Goal: Transaction & Acquisition: Book appointment/travel/reservation

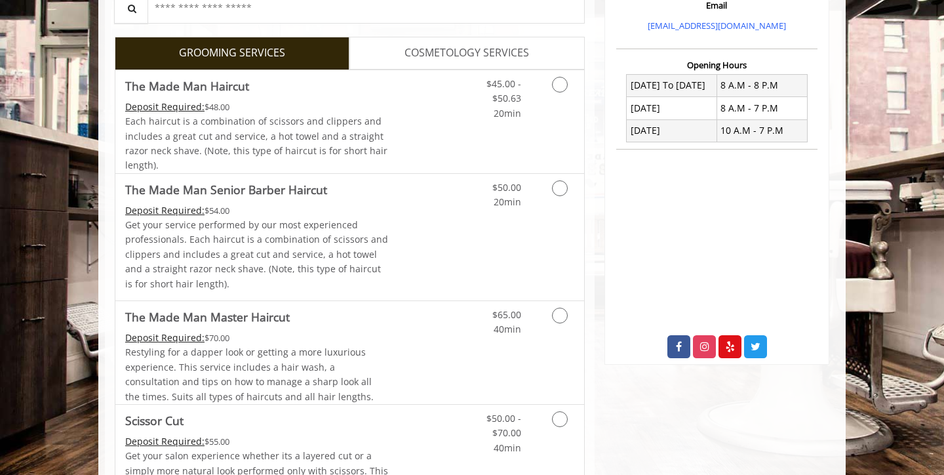
scroll to position [292, 0]
click at [561, 182] on icon "Grooming services" at bounding box center [560, 188] width 16 height 16
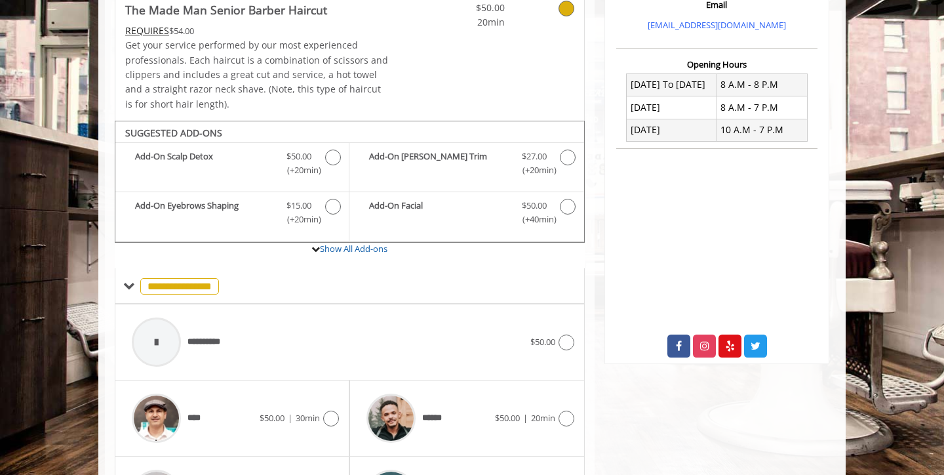
scroll to position [337, 0]
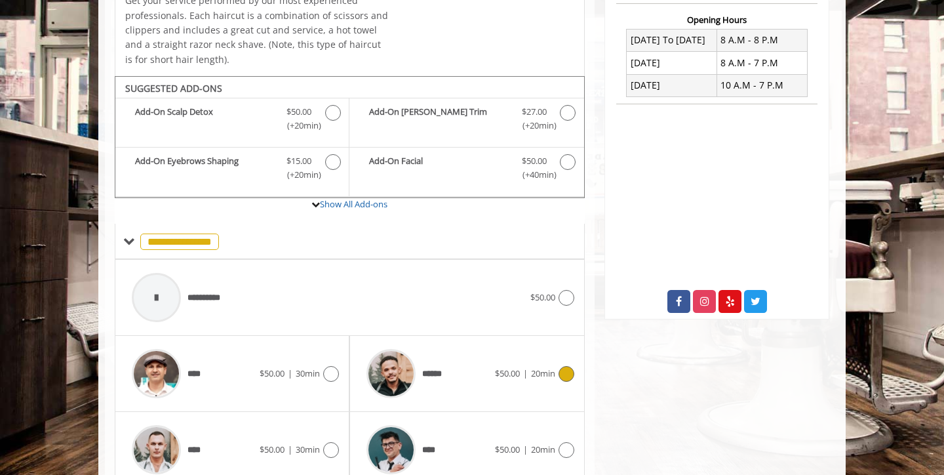
click at [563, 367] on icon at bounding box center [567, 374] width 16 height 16
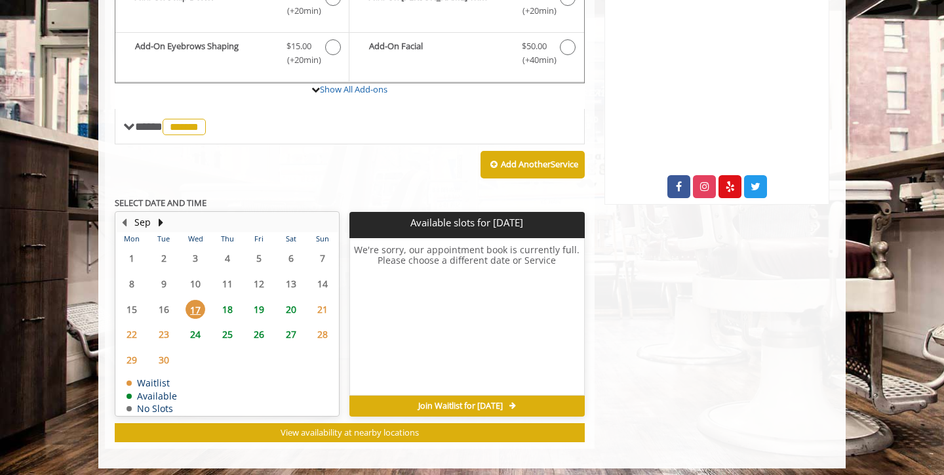
scroll to position [451, 0]
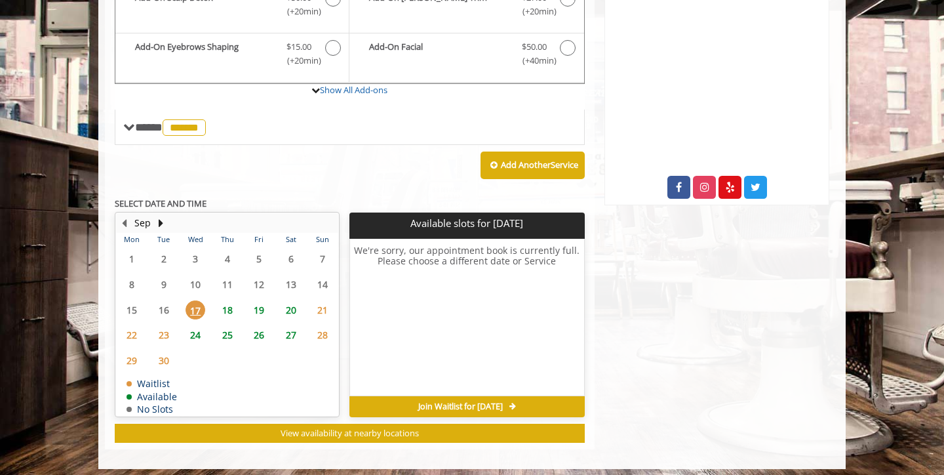
click at [255, 304] on span "19" at bounding box center [259, 309] width 20 height 19
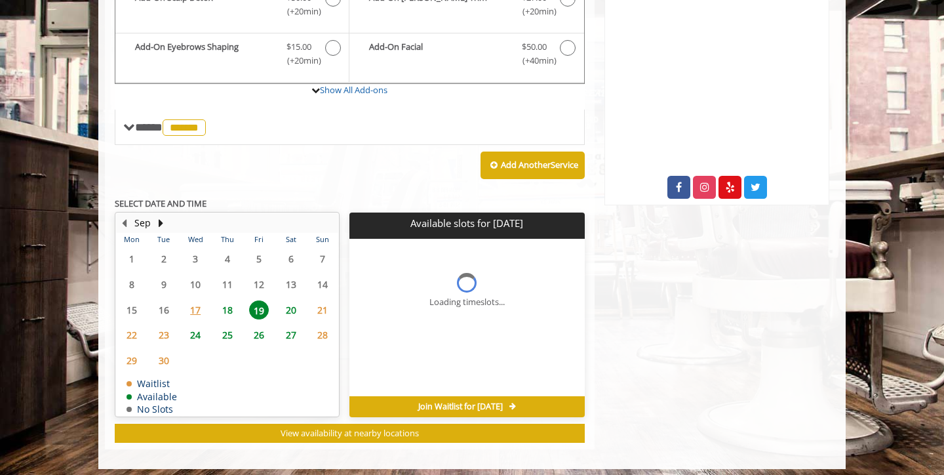
scroll to position [471, 0]
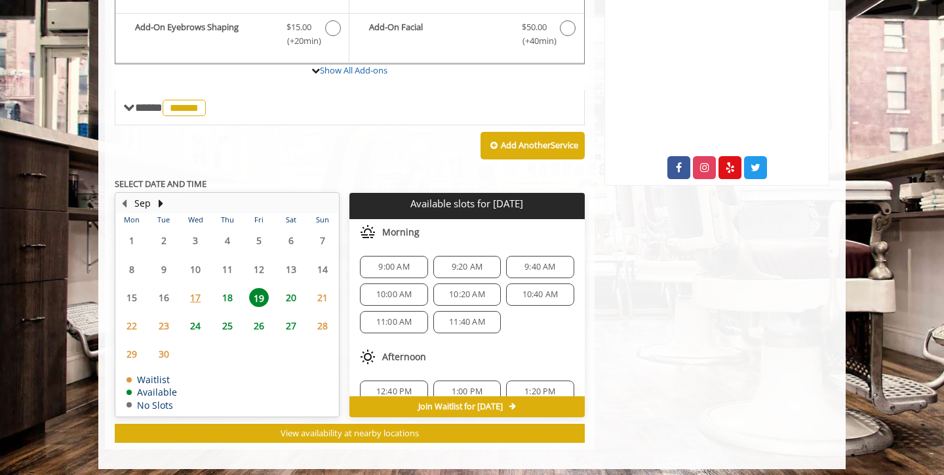
click at [230, 293] on span "18" at bounding box center [228, 297] width 20 height 19
click at [262, 291] on span "19" at bounding box center [259, 297] width 20 height 19
click at [291, 291] on span "20" at bounding box center [291, 297] width 20 height 19
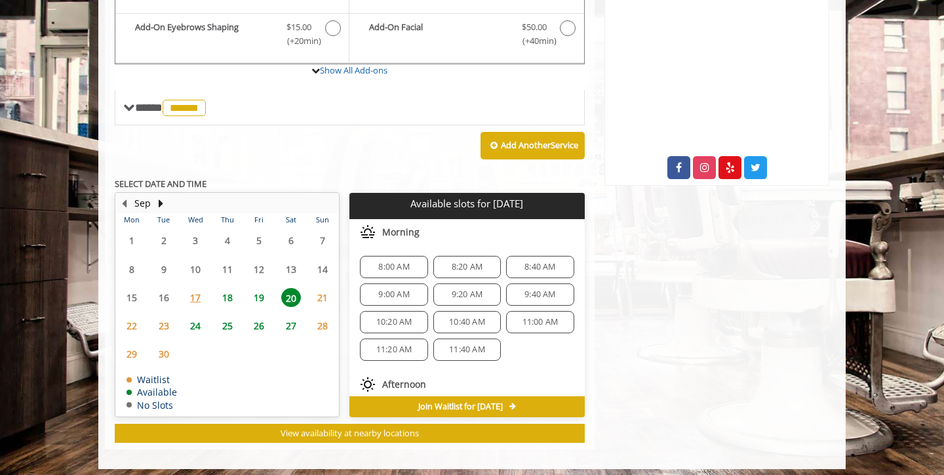
click at [260, 297] on span "19" at bounding box center [259, 297] width 20 height 19
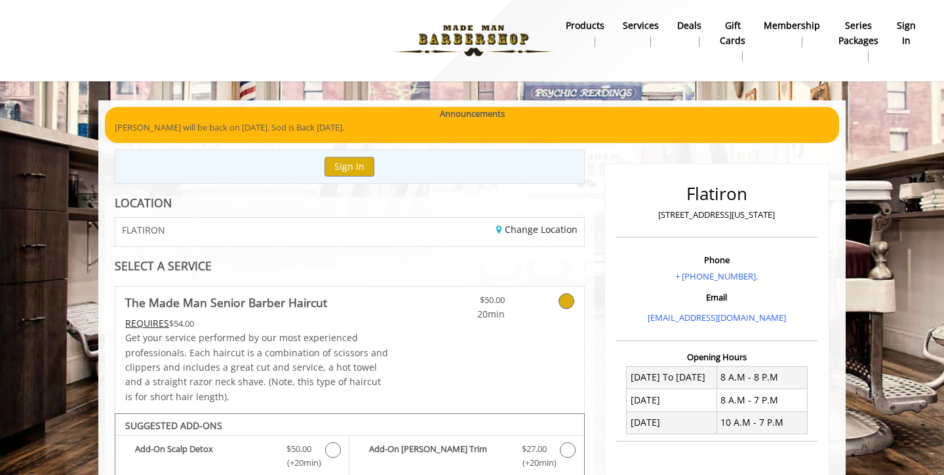
scroll to position [0, 0]
click at [907, 45] on b "sign in" at bounding box center [906, 33] width 19 height 30
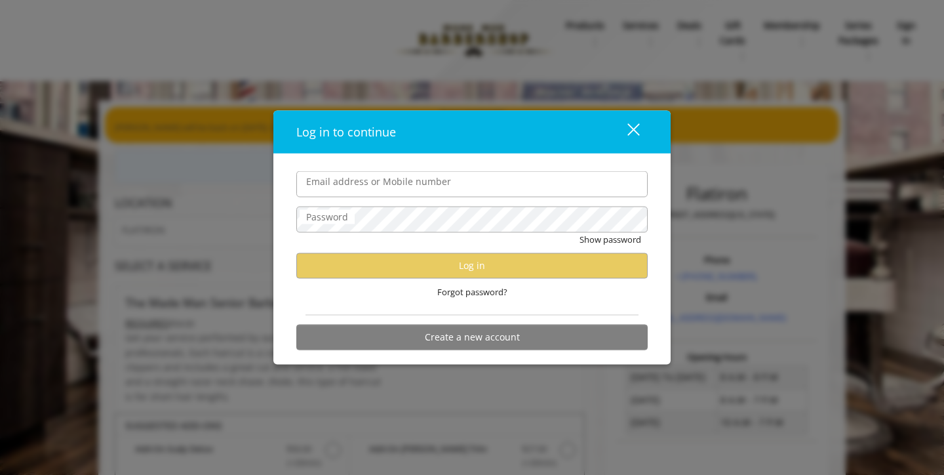
click at [499, 190] on input "Email address or Mobile number" at bounding box center [471, 184] width 351 height 26
click at [465, 188] on input "Email address or Mobile number" at bounding box center [471, 184] width 351 height 26
click at [441, 187] on input "Email address or Mobile number" at bounding box center [471, 184] width 351 height 26
click at [395, 180] on input "Email address or Mobile number" at bounding box center [471, 184] width 351 height 26
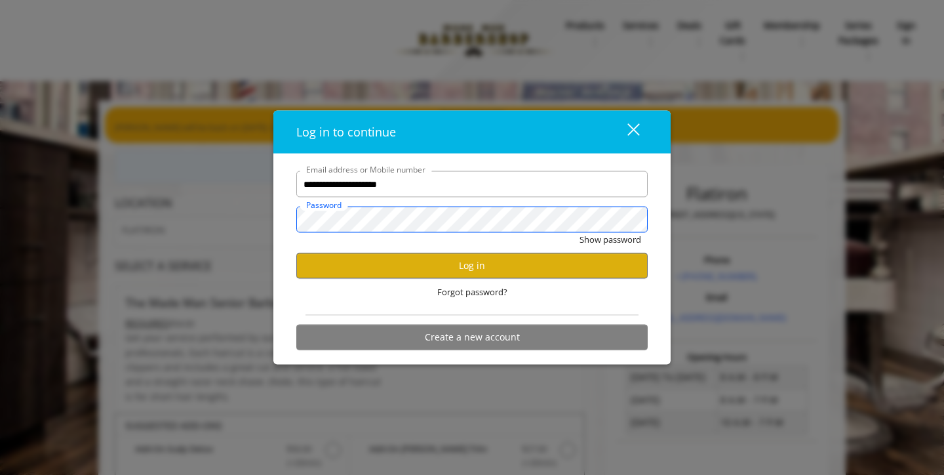
click at [276, 221] on div "**********" at bounding box center [471, 259] width 397 height 211
click at [386, 261] on button "Log in" at bounding box center [471, 265] width 351 height 26
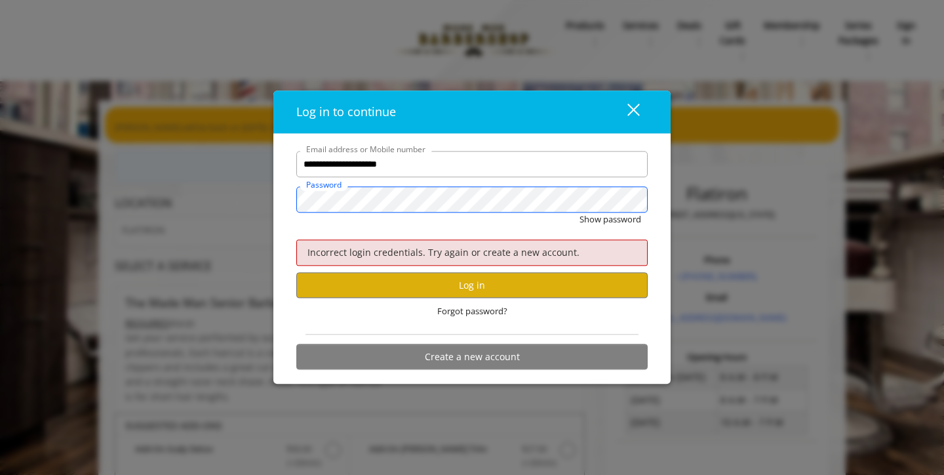
click at [281, 195] on div "**********" at bounding box center [471, 259] width 397 height 250
click at [328, 169] on input "**********" at bounding box center [471, 164] width 351 height 26
type input "**********"
click at [496, 175] on input "**********" at bounding box center [471, 164] width 351 height 26
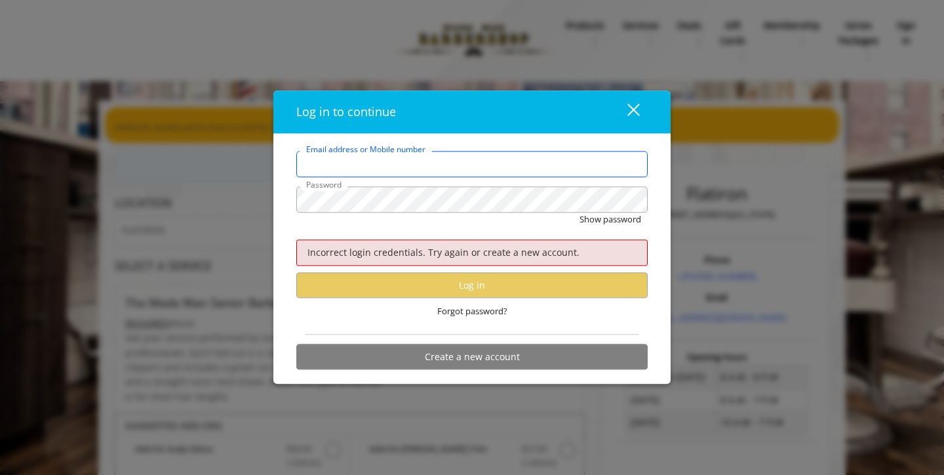
type input "**********"
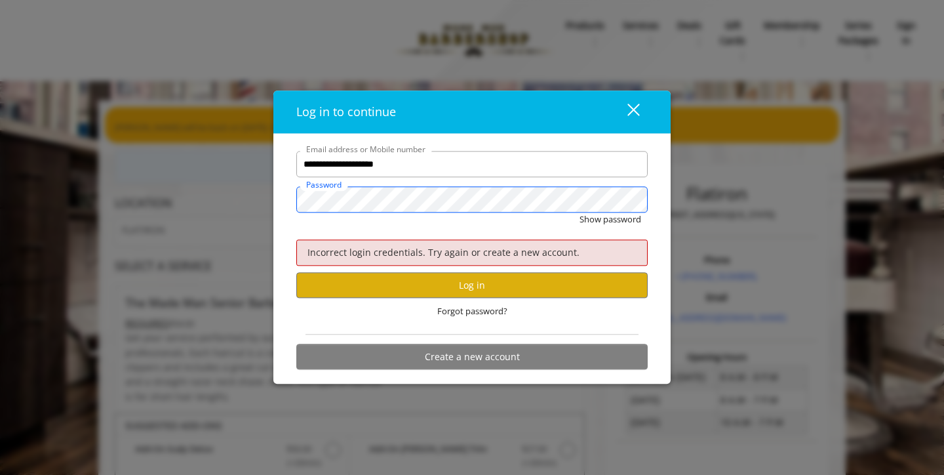
click at [284, 179] on div "**********" at bounding box center [471, 259] width 397 height 250
click at [428, 290] on button "Log in" at bounding box center [471, 286] width 351 height 26
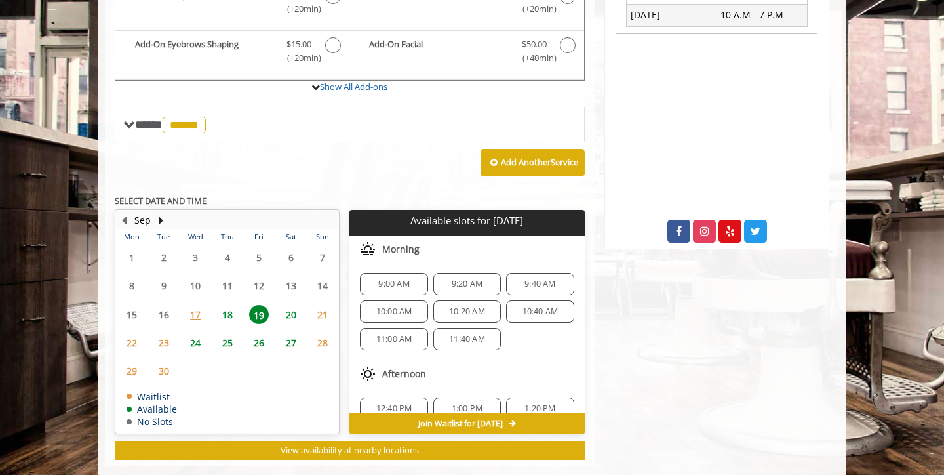
scroll to position [408, 0]
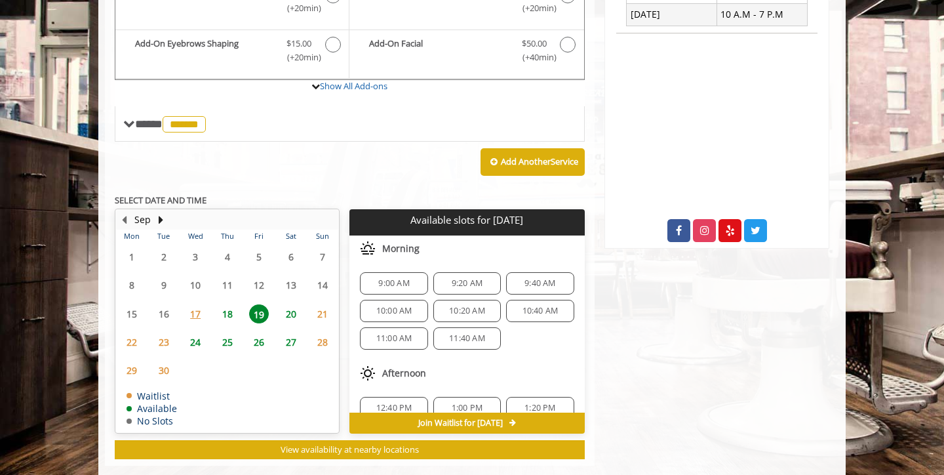
click at [228, 308] on span "18" at bounding box center [228, 313] width 20 height 19
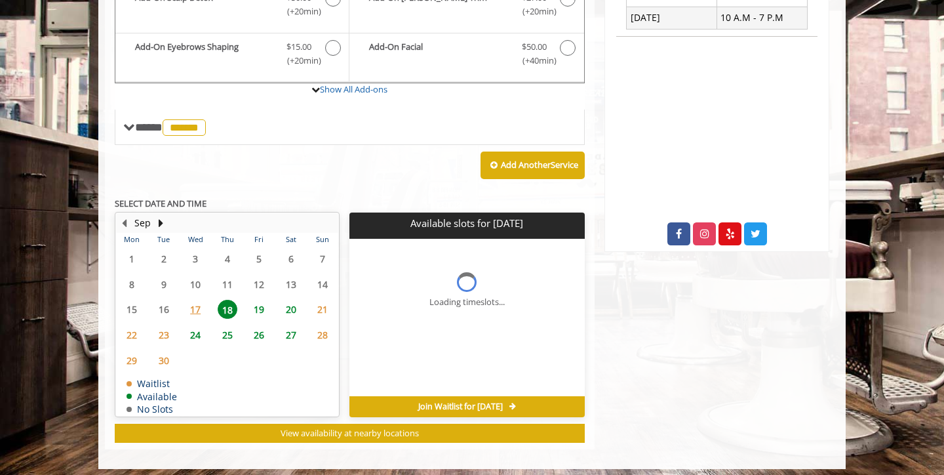
scroll to position [424, 0]
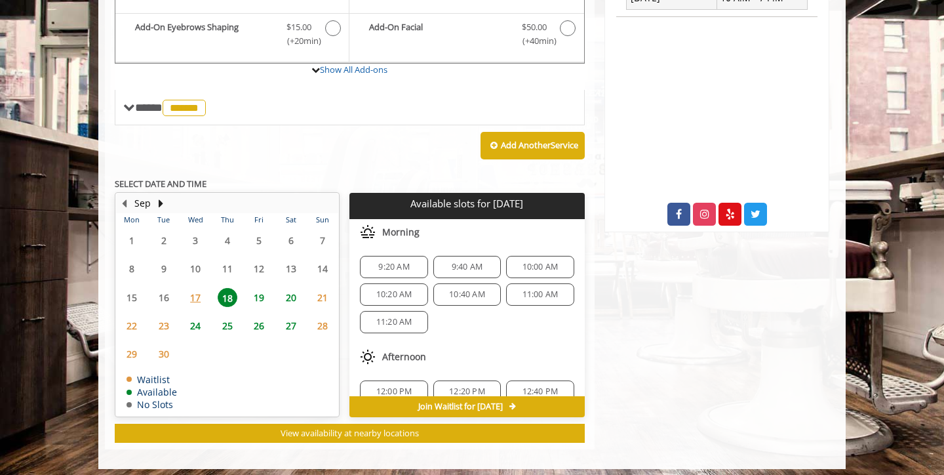
click at [262, 289] on span "19" at bounding box center [259, 297] width 20 height 19
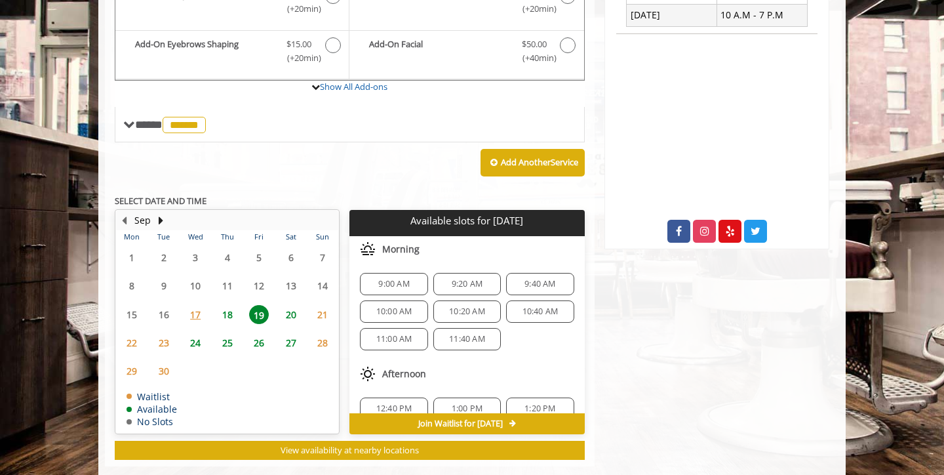
scroll to position [407, 0]
click at [226, 306] on span "18" at bounding box center [228, 314] width 20 height 19
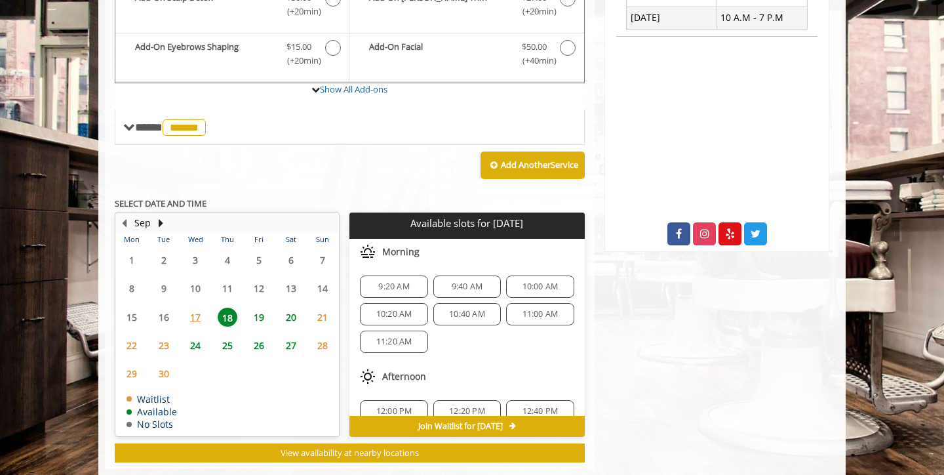
scroll to position [424, 0]
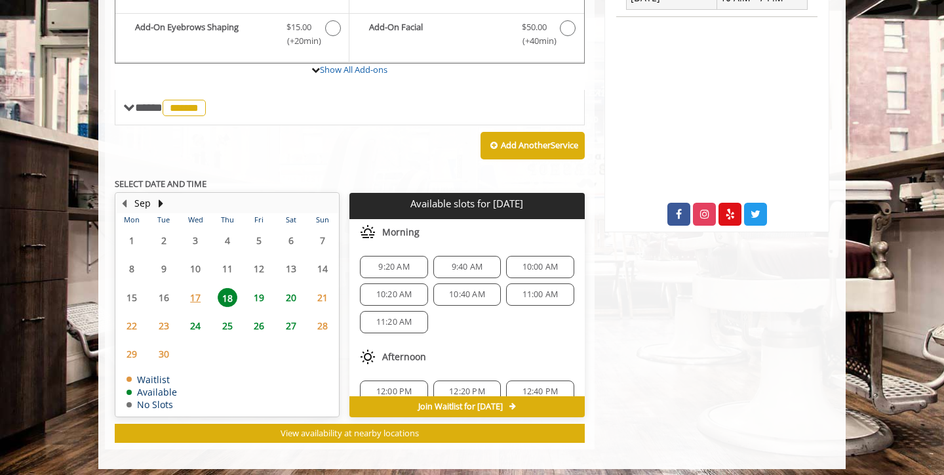
click at [261, 292] on span "19" at bounding box center [259, 297] width 20 height 19
click at [289, 291] on span "20" at bounding box center [291, 297] width 20 height 19
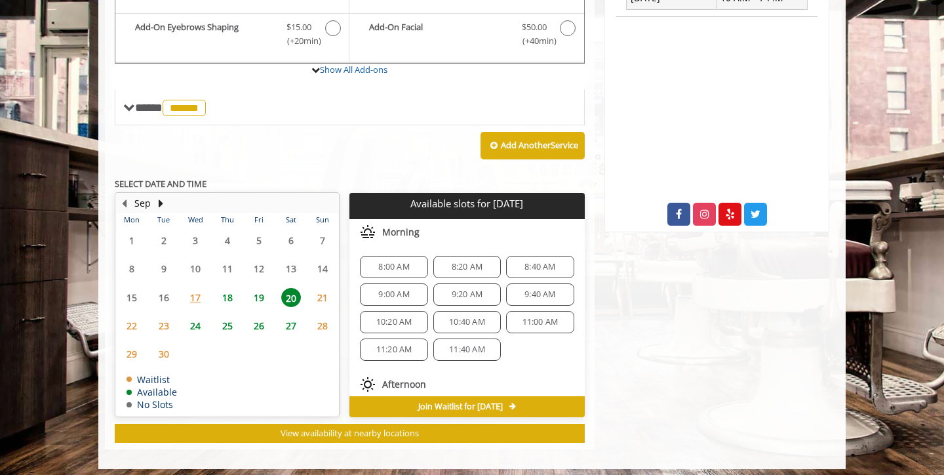
click at [387, 289] on span "9:00 AM" at bounding box center [393, 294] width 31 height 10
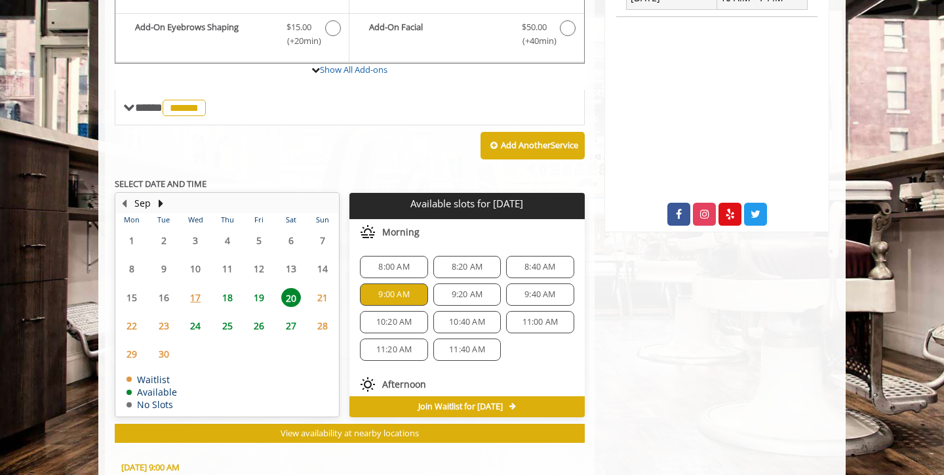
scroll to position [658, 0]
